Goal: Task Accomplishment & Management: Use online tool/utility

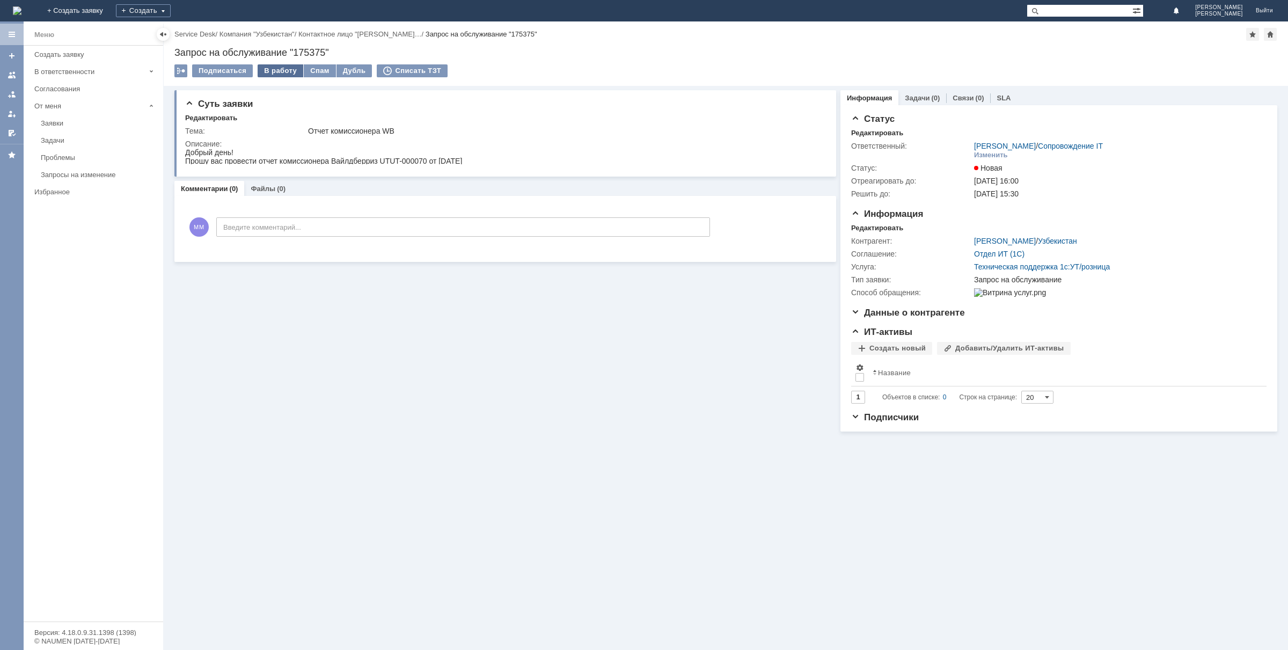
click at [289, 69] on div "В работу" at bounding box center [281, 70] width 46 height 13
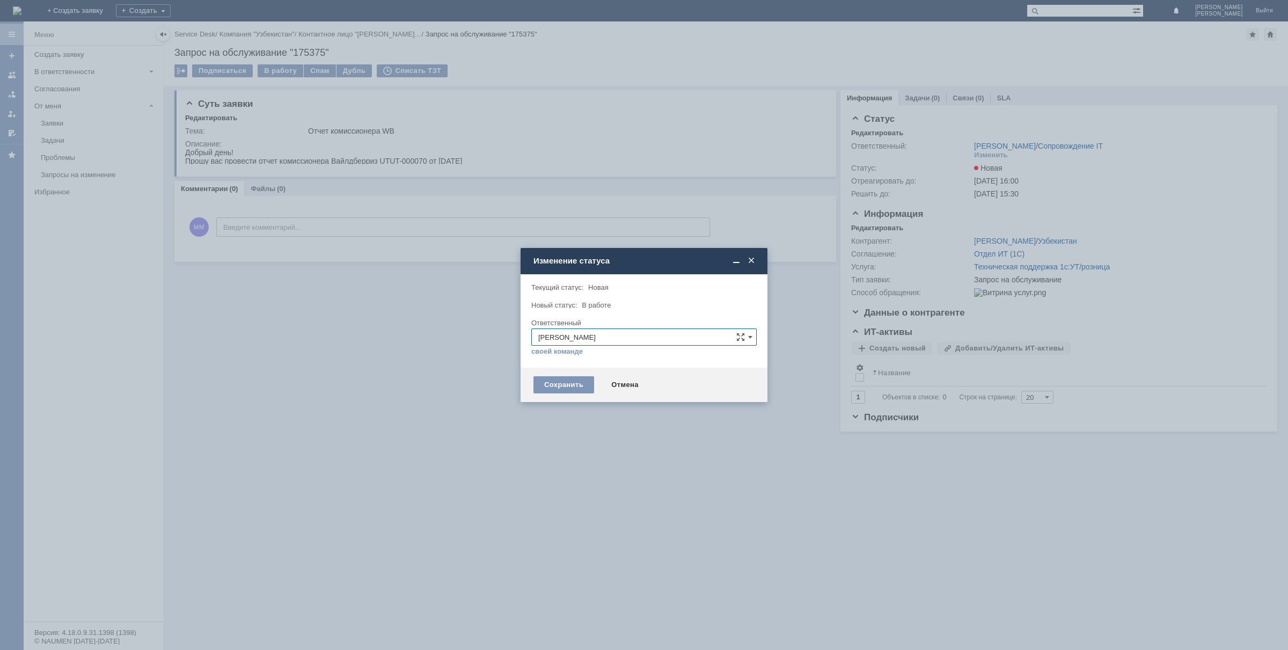
click at [523, 383] on div "Сохранить Отмена" at bounding box center [644, 385] width 247 height 34
click at [540, 382] on div "Сохранить" at bounding box center [563, 384] width 61 height 17
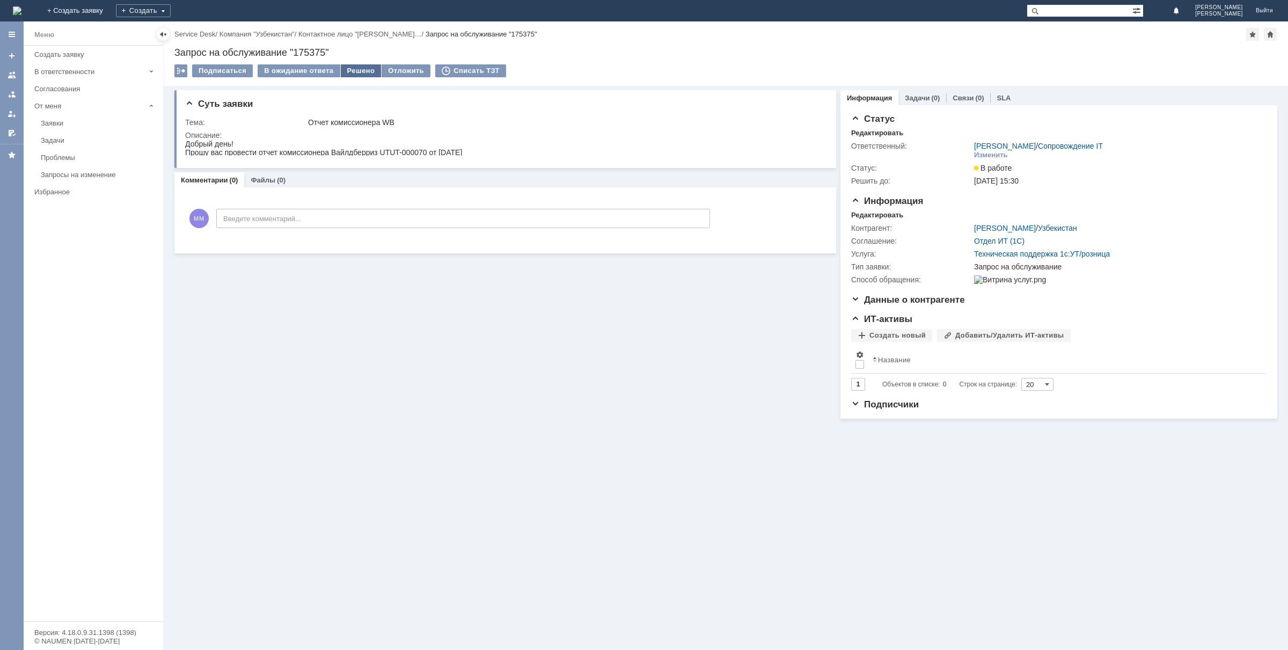
click at [349, 66] on div "Решено" at bounding box center [361, 70] width 41 height 13
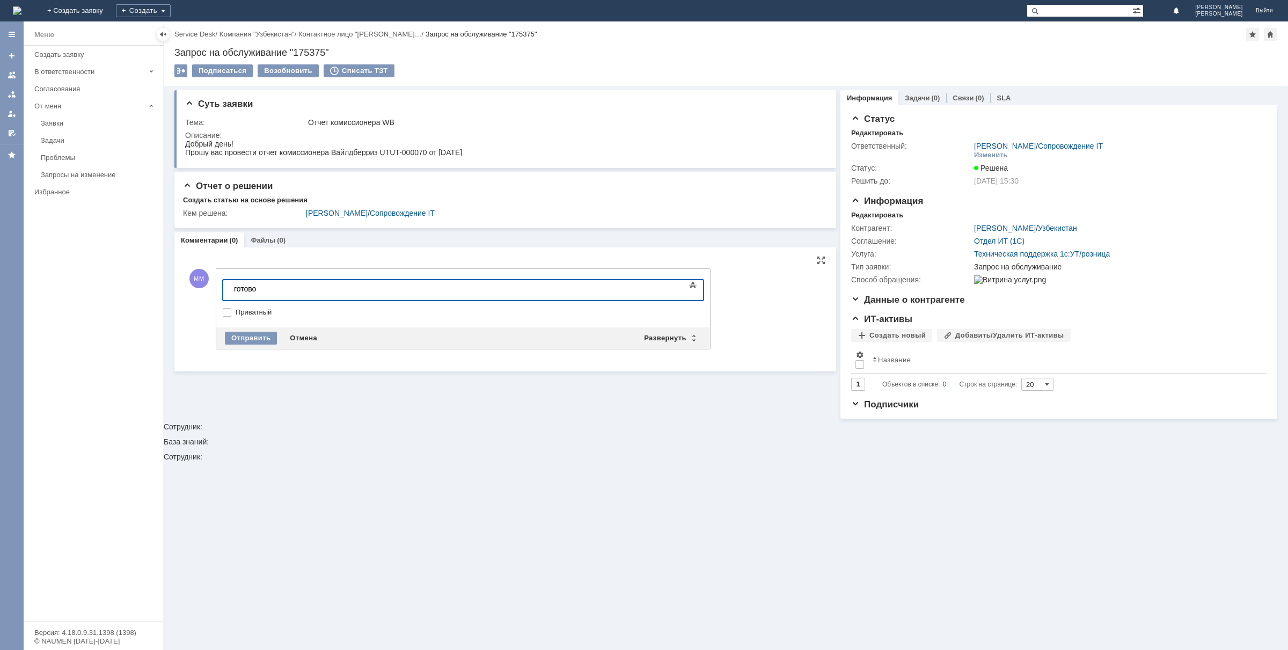
click at [250, 345] on div "Отправить Отмена Развернуть Свернуть" at bounding box center [463, 337] width 494 height 21
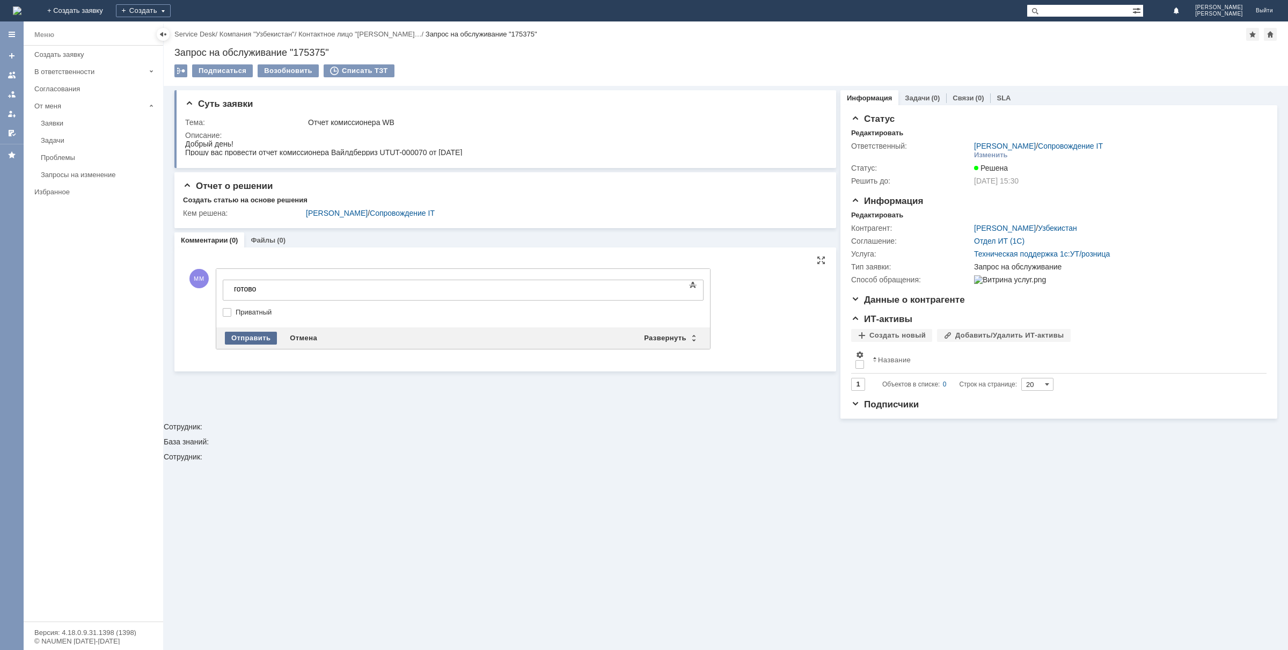
click at [251, 334] on div "Отправить" at bounding box center [251, 338] width 52 height 13
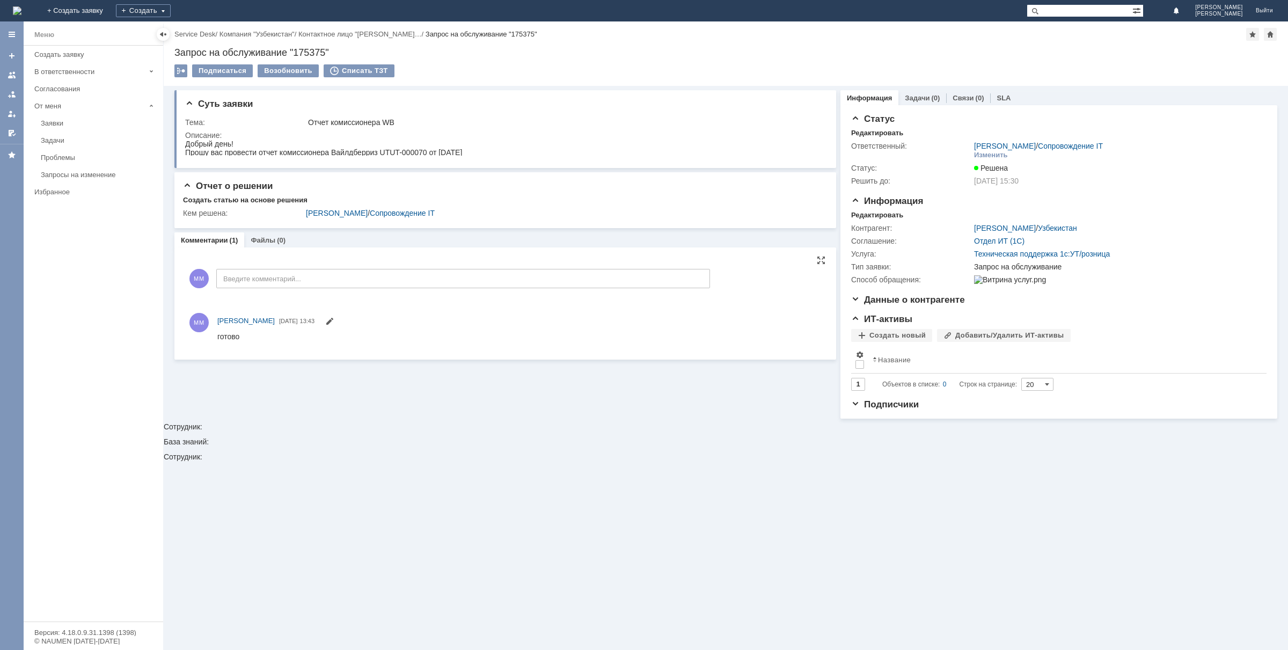
click at [304, 51] on div "Запрос на обслуживание "175375"" at bounding box center [725, 52] width 1103 height 11
copy div "175375"
click at [21, 10] on img at bounding box center [17, 10] width 9 height 9
